Goal: Find specific page/section

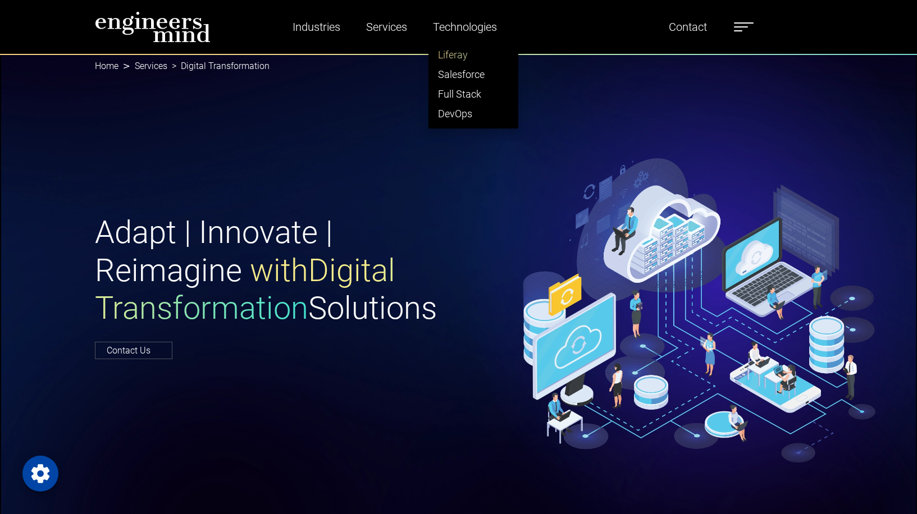
click at [457, 52] on link "Liferay" at bounding box center [473, 55] width 89 height 20
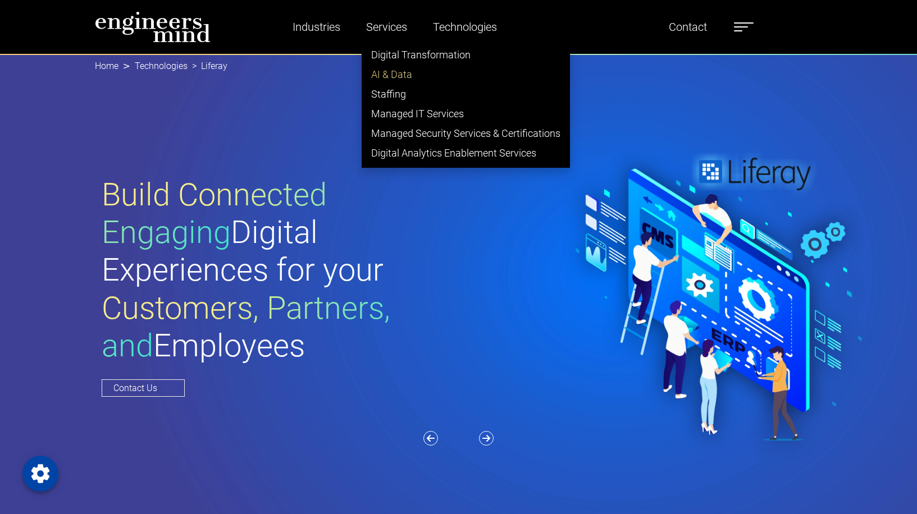
click at [383, 71] on link "AI & Data" at bounding box center [465, 75] width 207 height 20
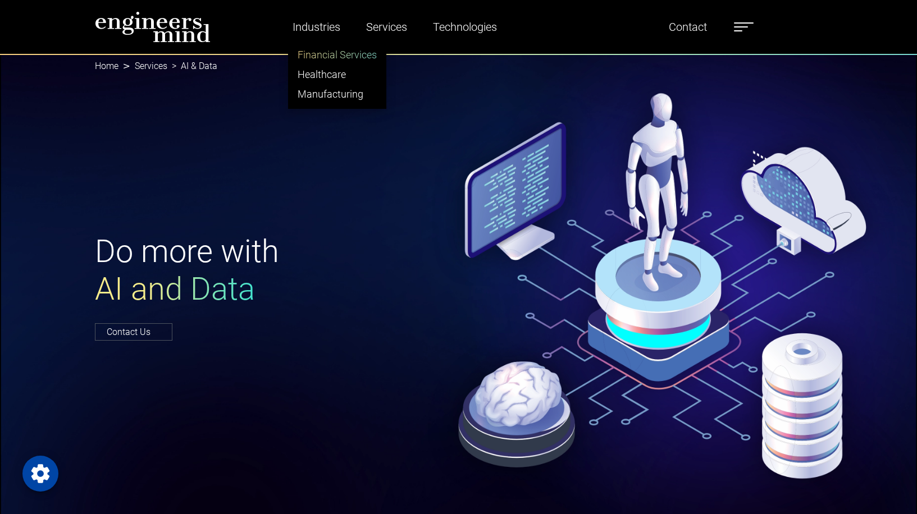
click at [330, 56] on link "Financial Services" at bounding box center [337, 55] width 97 height 20
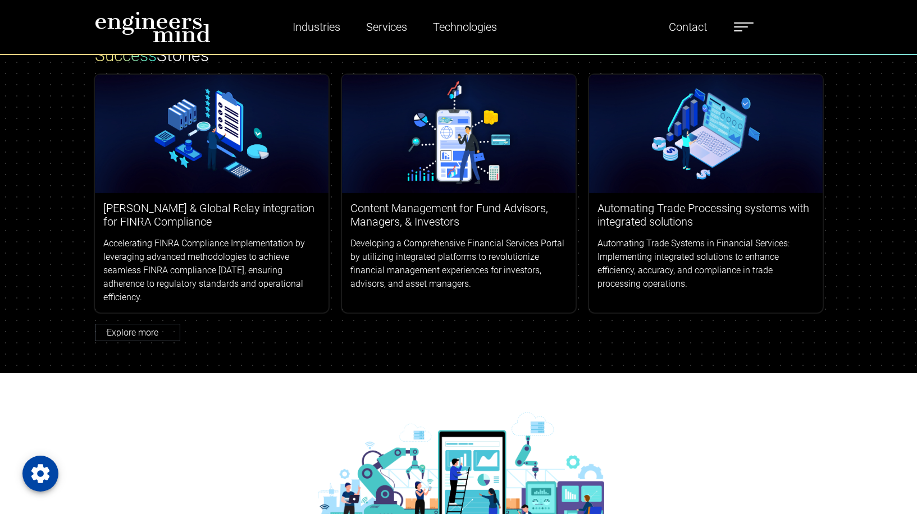
scroll to position [4213, 0]
